Goal: Check status: Check status

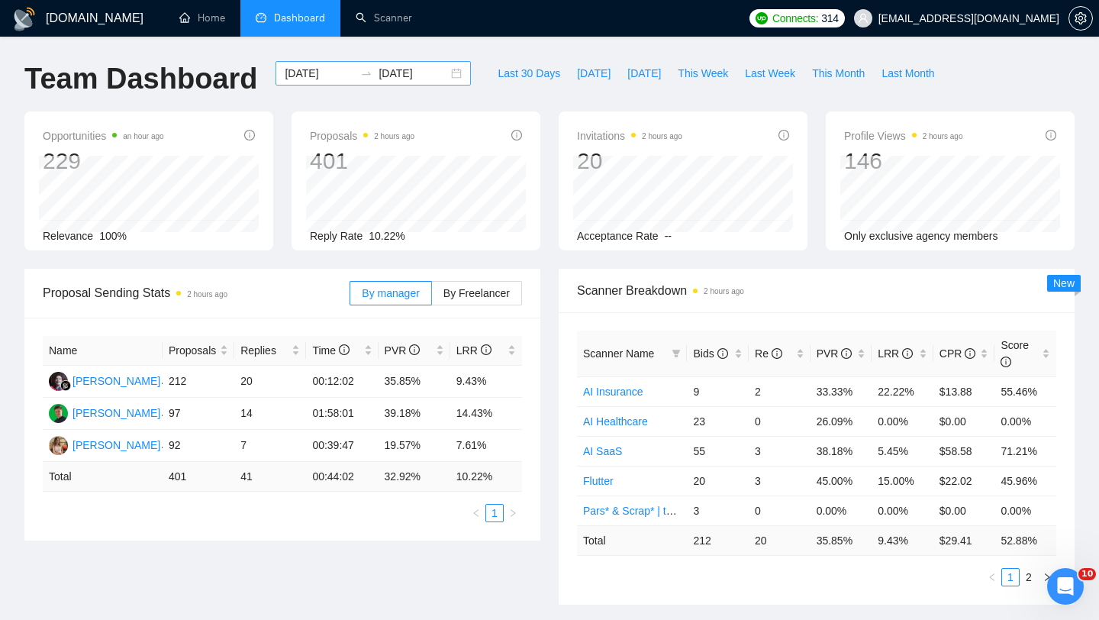
click at [446, 71] on div "[DATE] [DATE]" at bounding box center [372, 73] width 195 height 24
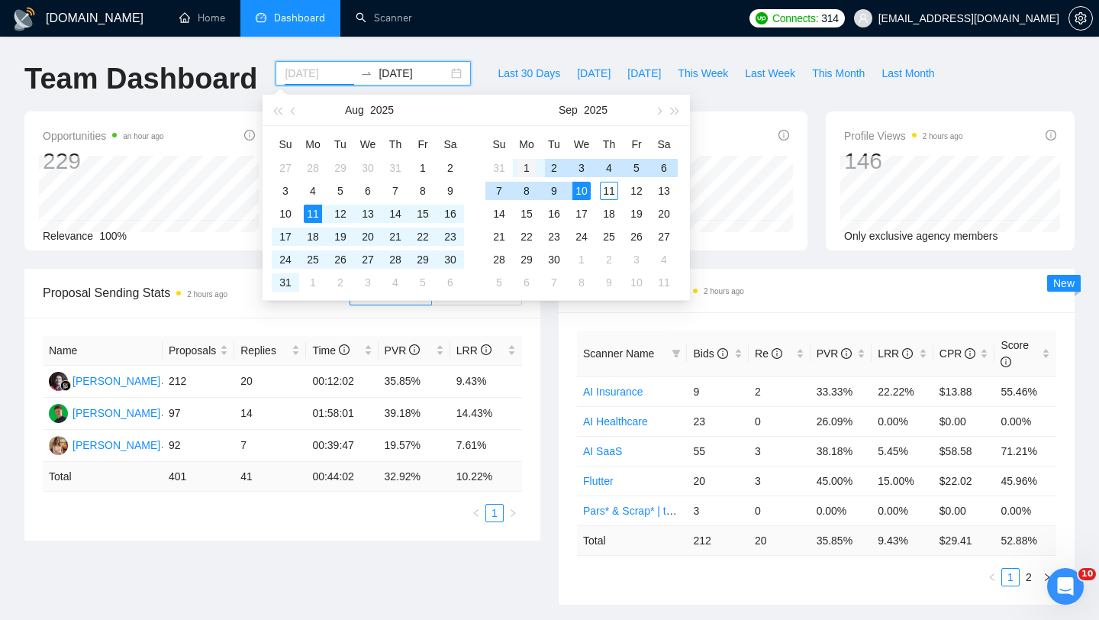
type input "[DATE]"
click at [528, 161] on div "1" at bounding box center [526, 168] width 18 height 18
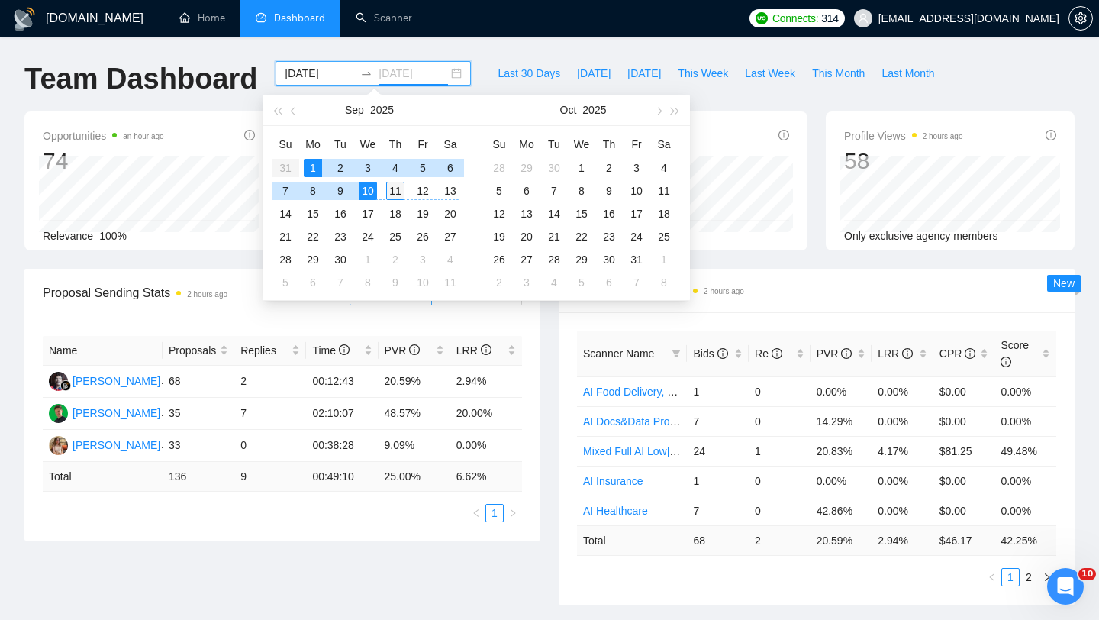
type input "[DATE]"
click at [397, 192] on div "11" at bounding box center [395, 191] width 18 height 18
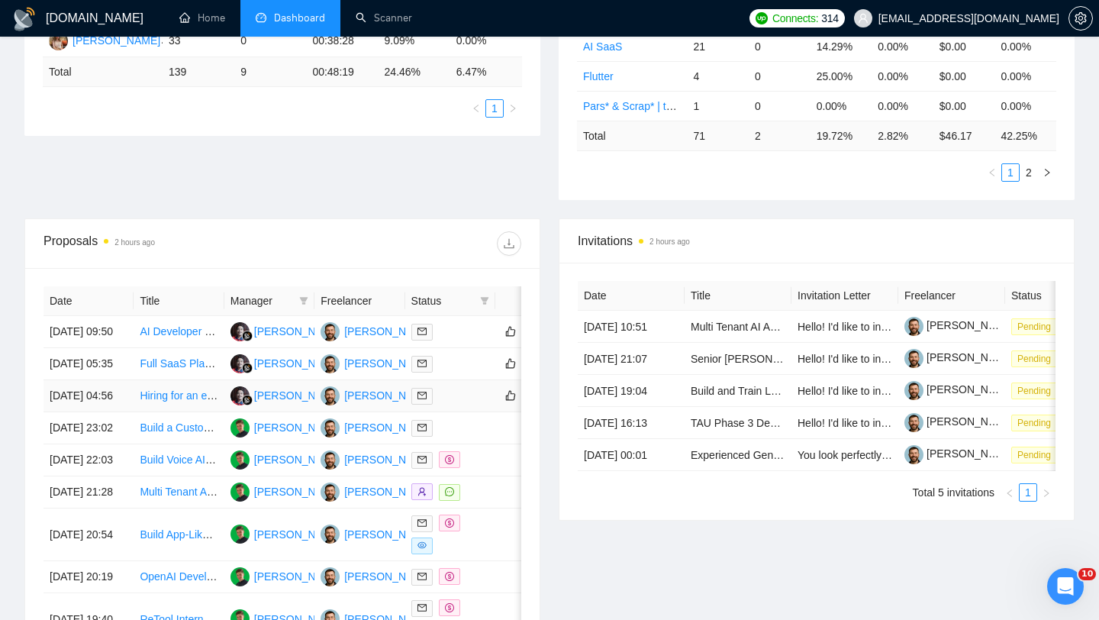
scroll to position [243, 0]
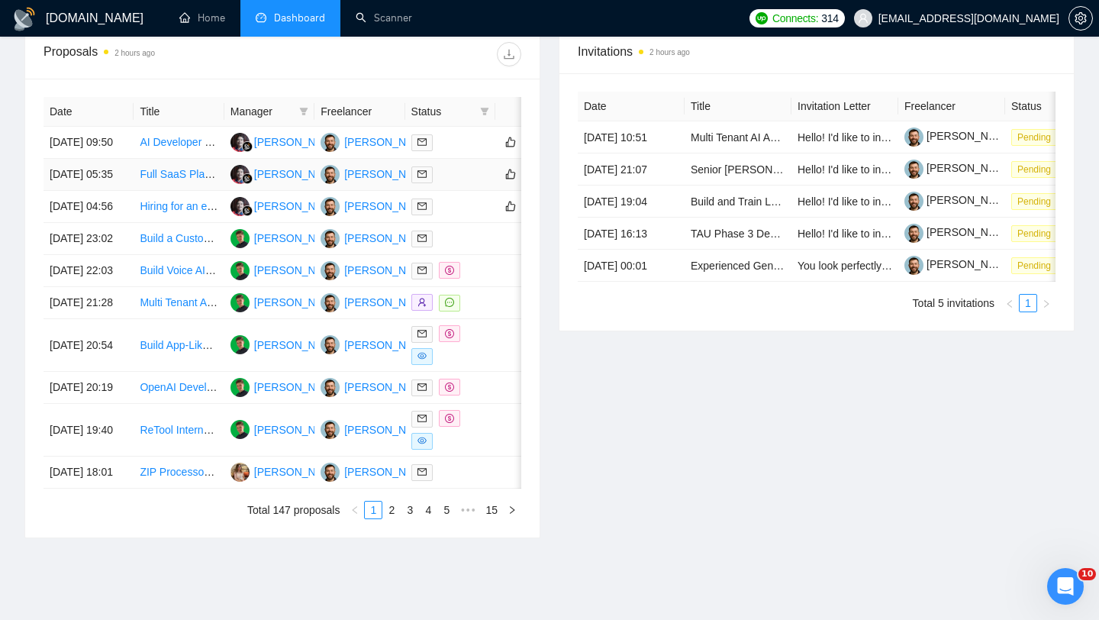
scroll to position [98, 0]
